Goal: Task Accomplishment & Management: Manage account settings

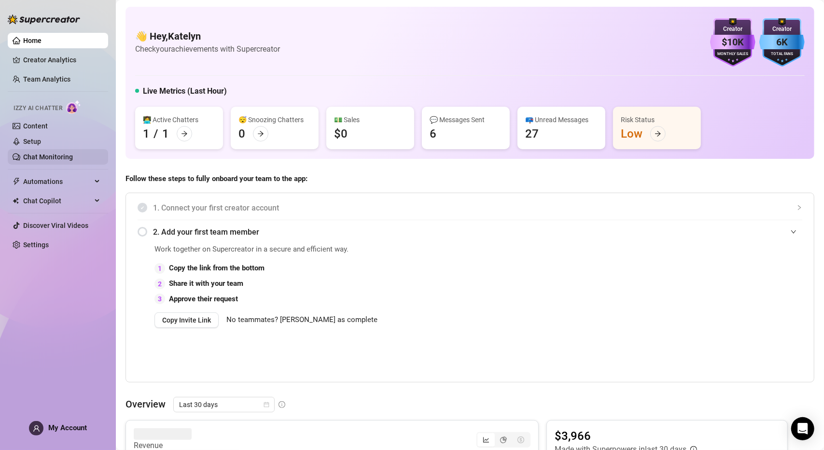
click at [53, 153] on link "Chat Monitoring" at bounding box center [48, 157] width 50 height 8
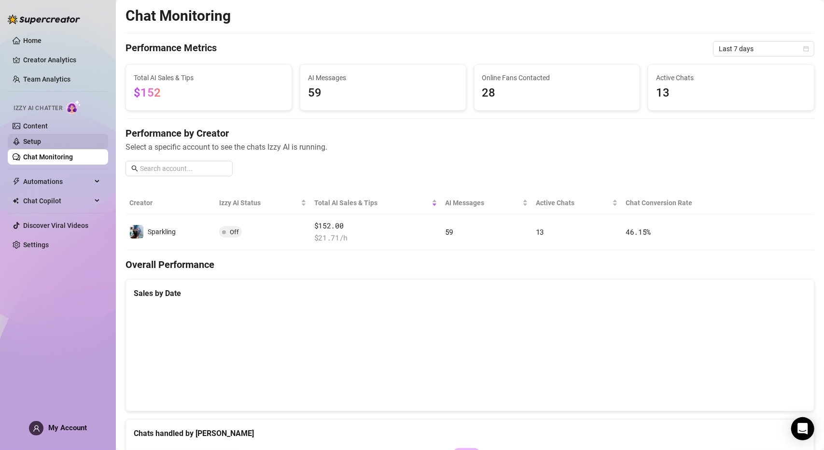
click at [41, 144] on link "Setup" at bounding box center [32, 142] width 18 height 8
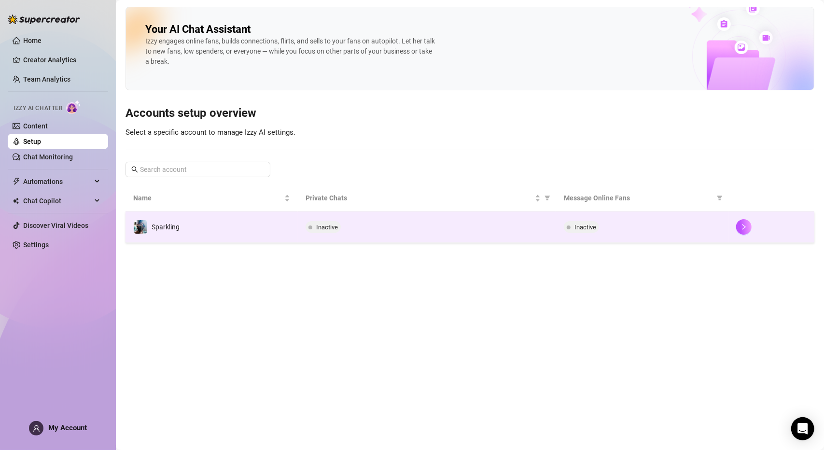
click at [289, 225] on td "Sparkling" at bounding box center [212, 226] width 172 height 31
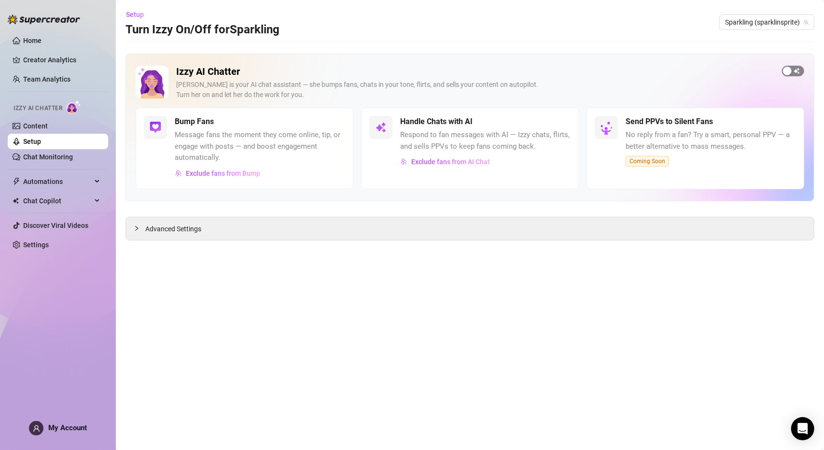
click at [785, 72] on div "button" at bounding box center [787, 71] width 9 height 9
click at [337, 122] on div "button" at bounding box center [340, 121] width 9 height 9
click at [150, 227] on span "Advanced Settings" at bounding box center [173, 229] width 56 height 11
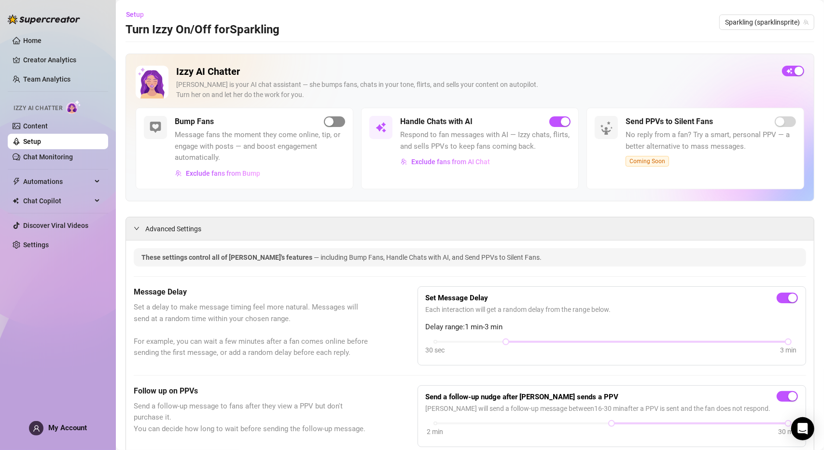
click at [328, 123] on div "button" at bounding box center [329, 121] width 9 height 9
click at [39, 155] on link "Chat Monitoring" at bounding box center [48, 157] width 50 height 8
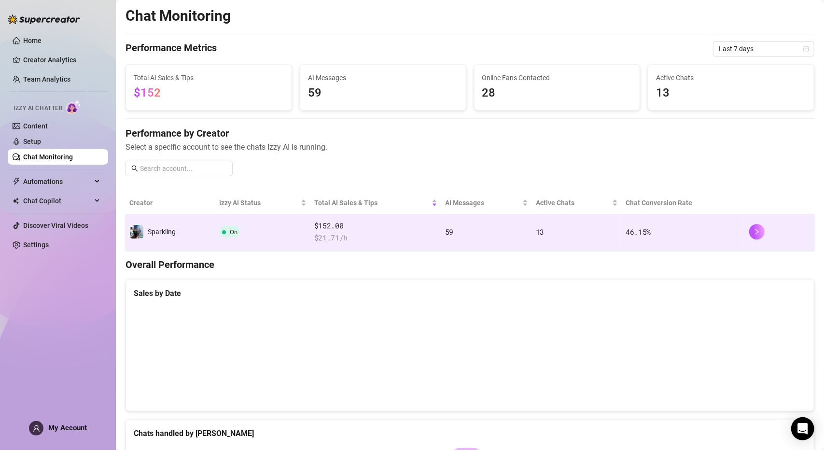
click at [441, 238] on td "59" at bounding box center [486, 232] width 91 height 36
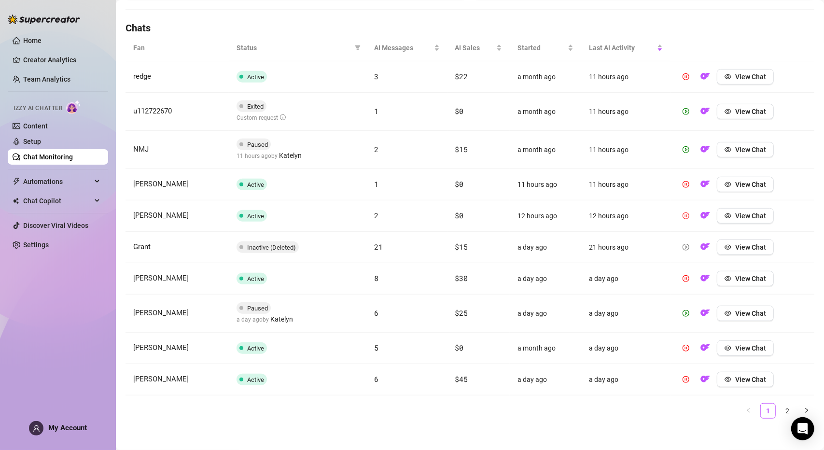
scroll to position [327, 0]
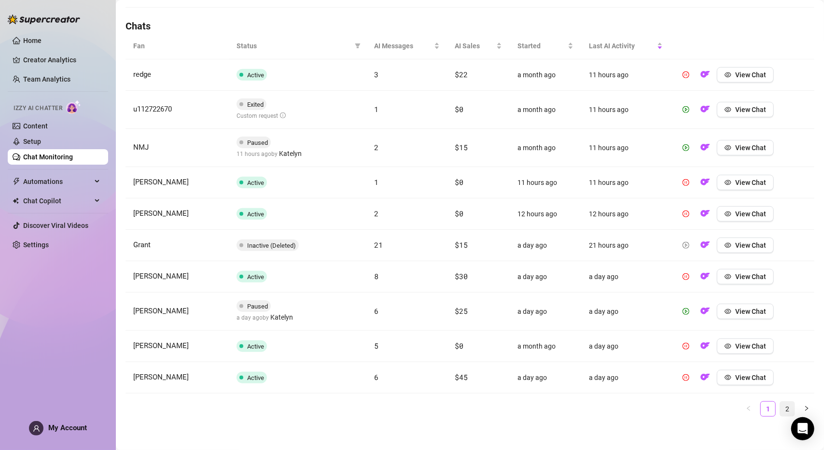
click at [782, 407] on link "2" at bounding box center [787, 409] width 14 height 14
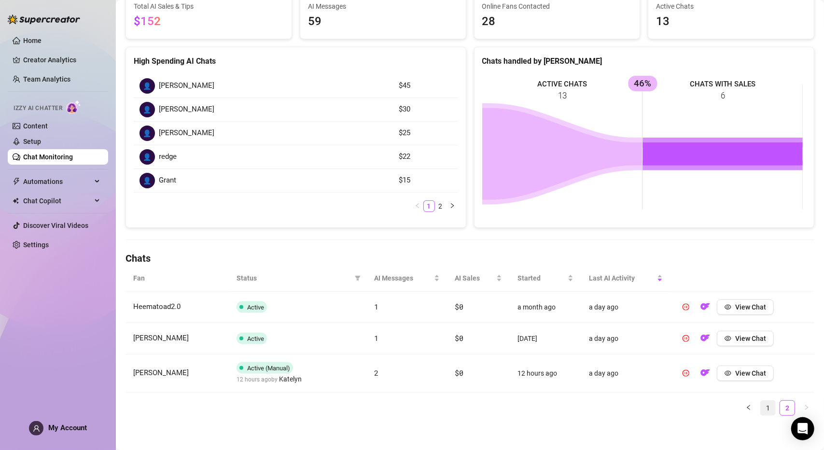
click at [763, 403] on link "1" at bounding box center [768, 408] width 14 height 14
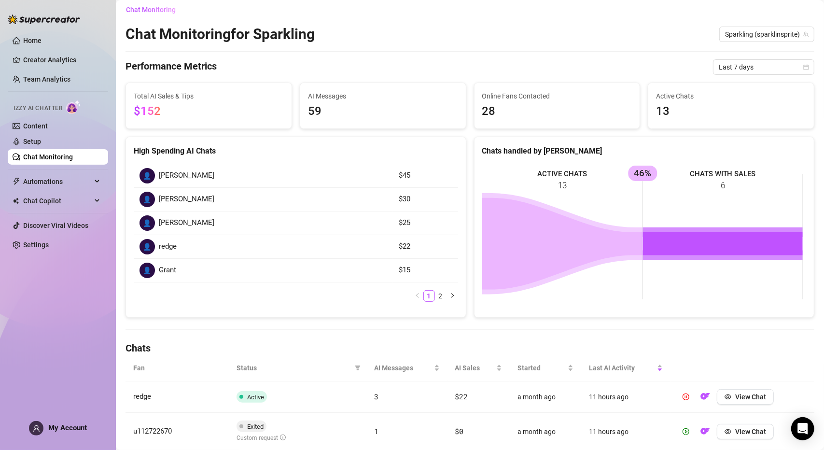
scroll to position [0, 0]
